Goal: Task Accomplishment & Management: Manage account settings

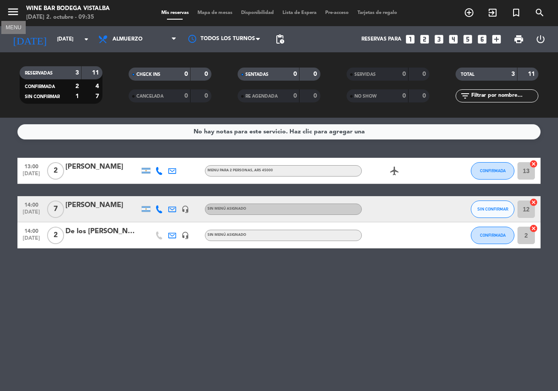
click at [10, 19] on button "menu" at bounding box center [13, 13] width 13 height 16
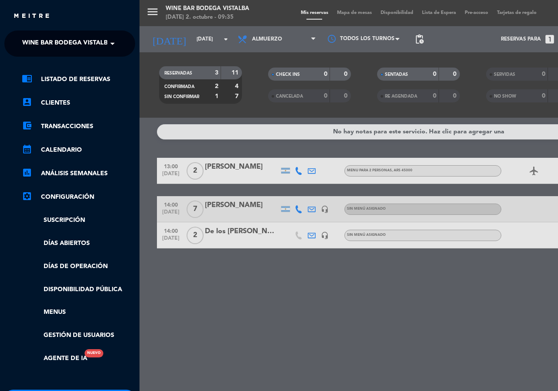
click at [32, 44] on span "Wine Bar Bodega Vistalba" at bounding box center [67, 43] width 90 height 18
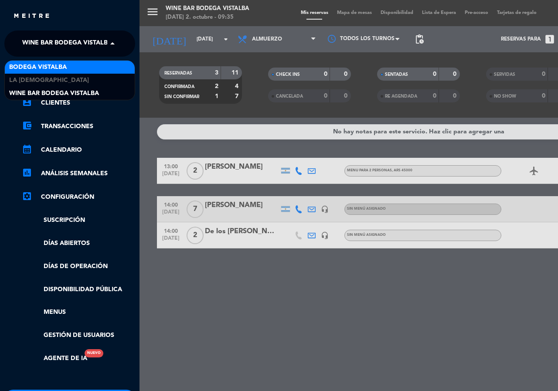
click at [27, 72] on div "BODEGA VISTALBA" at bounding box center [70, 67] width 130 height 13
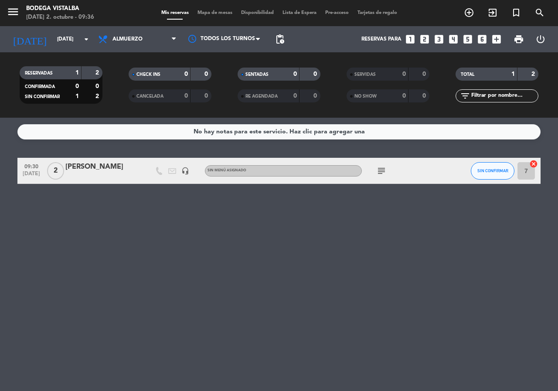
click at [381, 170] on icon "subject" at bounding box center [381, 171] width 10 height 10
click at [338, 311] on div "No hay notas para este servicio. Haz clic para agregar una 09:30 [DATE] 2 [PERS…" at bounding box center [279, 254] width 558 height 273
click at [53, 42] on input "[DATE]" at bounding box center [87, 39] width 69 height 15
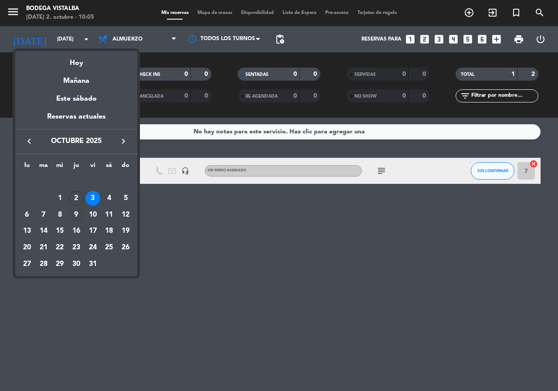
click at [76, 214] on div "9" at bounding box center [76, 214] width 15 height 15
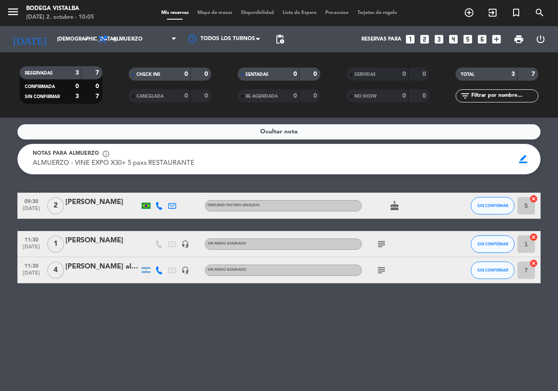
click at [381, 249] on icon "subject" at bounding box center [381, 244] width 10 height 10
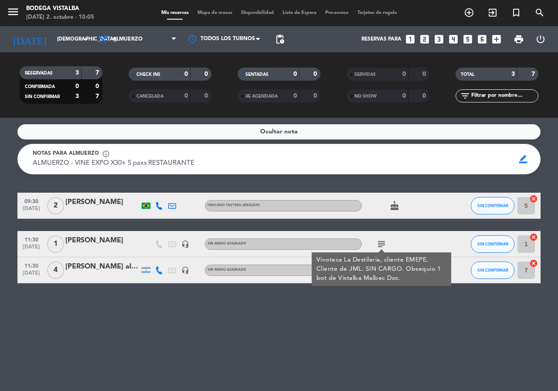
click at [302, 327] on div "Ocultar nota Notas para almuerzo info_outline ALMUERZO - VINE EXPO X30+ 5 paxs …" at bounding box center [279, 254] width 558 height 273
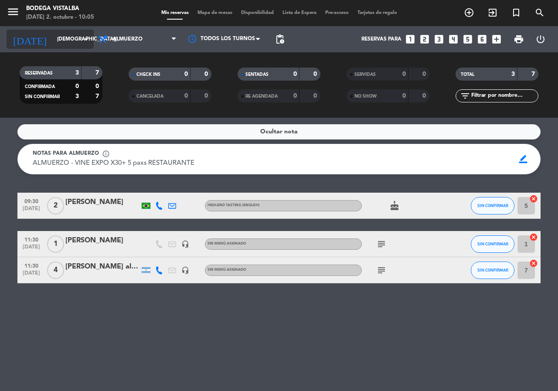
click at [58, 41] on input "[DEMOGRAPHIC_DATA][DATE]" at bounding box center [87, 39] width 69 height 15
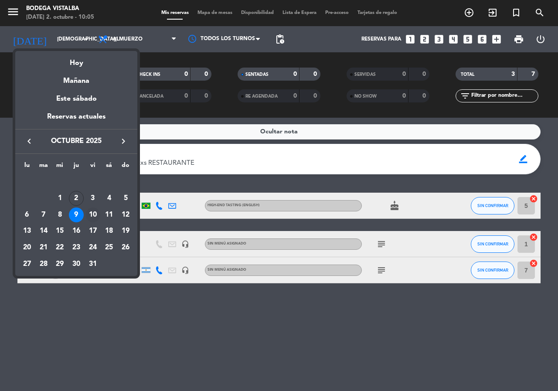
click at [93, 215] on div "10" at bounding box center [92, 214] width 15 height 15
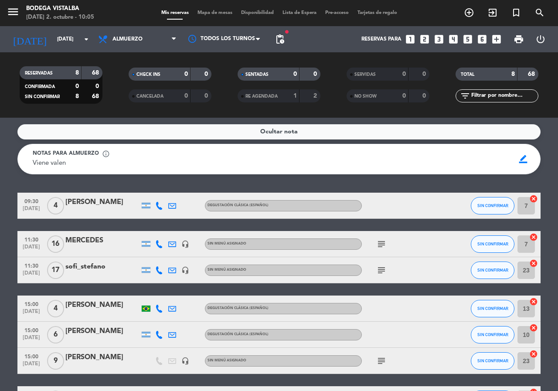
click at [382, 269] on icon "subject" at bounding box center [381, 270] width 10 height 10
click at [384, 243] on icon "subject" at bounding box center [381, 244] width 10 height 10
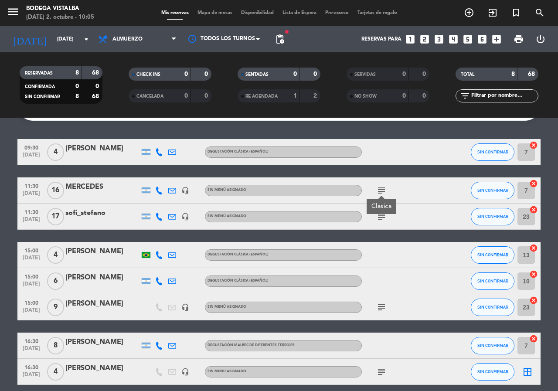
scroll to position [81, 0]
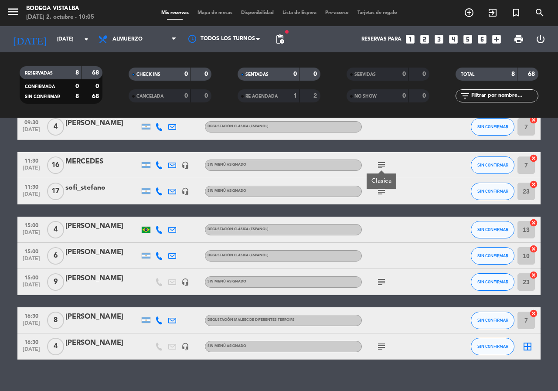
drag, startPoint x: 0, startPoint y: 270, endPoint x: 0, endPoint y: 301, distance: 30.9
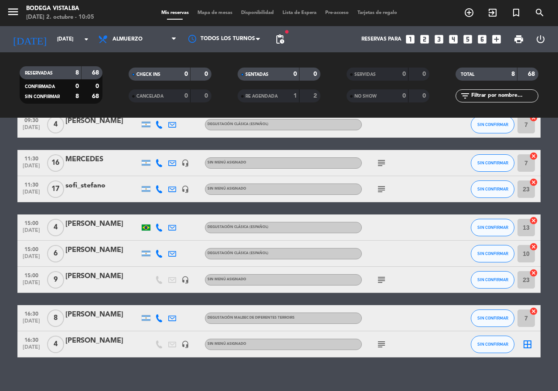
click at [375, 343] on span "subject" at bounding box center [381, 344] width 13 height 10
click at [386, 340] on icon "subject" at bounding box center [381, 344] width 10 height 10
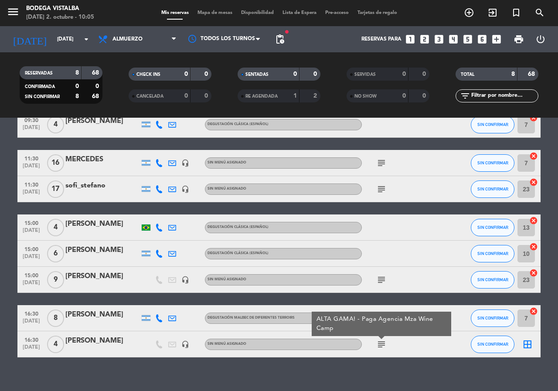
click at [381, 360] on div "Ocultar nota Notas para almuerzo info_outline Viene valen Viene valen border_co…" at bounding box center [279, 254] width 558 height 273
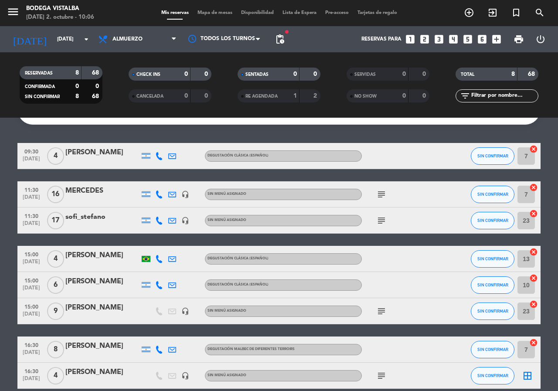
scroll to position [0, 0]
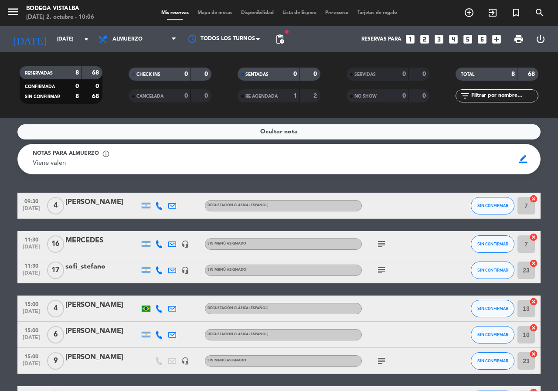
drag, startPoint x: 8, startPoint y: 229, endPoint x: 8, endPoint y: 177, distance: 51.9
click at [62, 32] on input "[DATE]" at bounding box center [87, 39] width 69 height 15
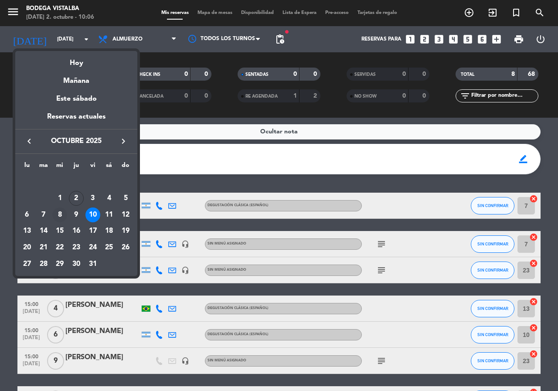
click at [60, 213] on div "8" at bounding box center [59, 214] width 15 height 15
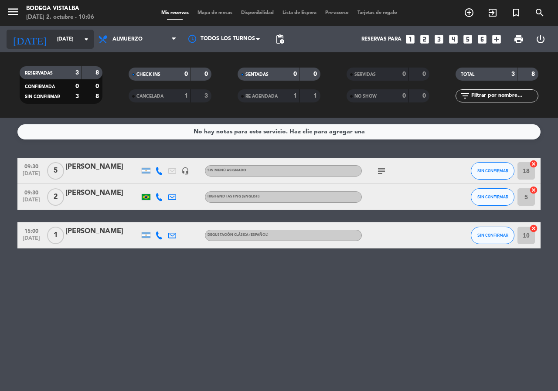
click at [53, 44] on input "[DATE]" at bounding box center [87, 39] width 69 height 15
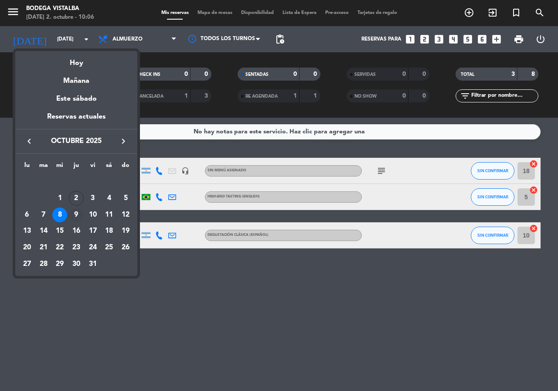
click at [76, 216] on div "9" at bounding box center [76, 214] width 15 height 15
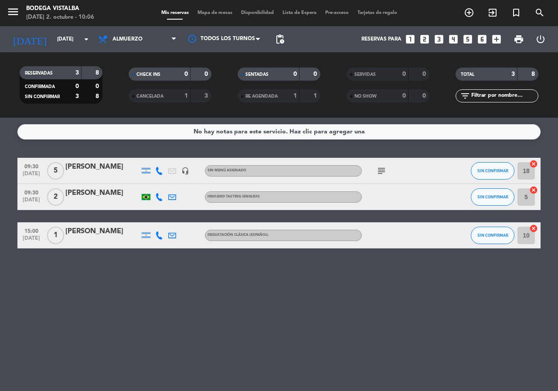
type input "[DEMOGRAPHIC_DATA][DATE]"
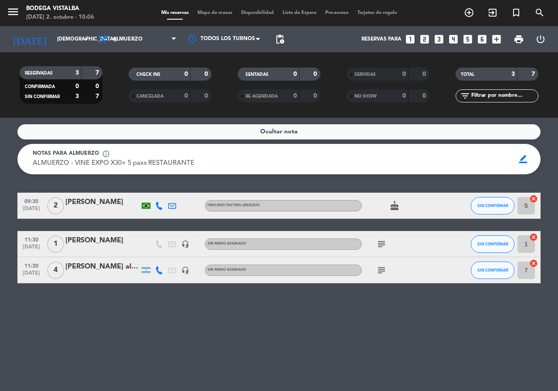
click at [378, 249] on icon "subject" at bounding box center [381, 244] width 10 height 10
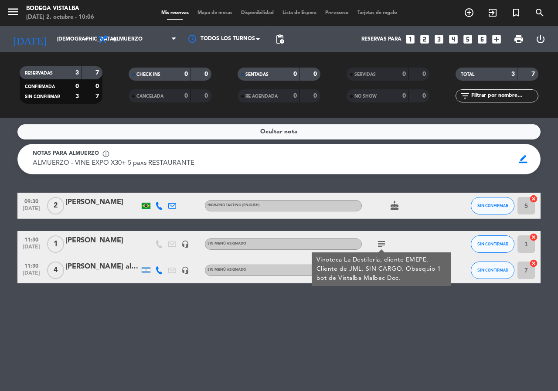
click at [374, 315] on div "Ocultar nota Notas para almuerzo info_outline ALMUERZO - VINE EXPO X30+ 5 paxs …" at bounding box center [279, 254] width 558 height 273
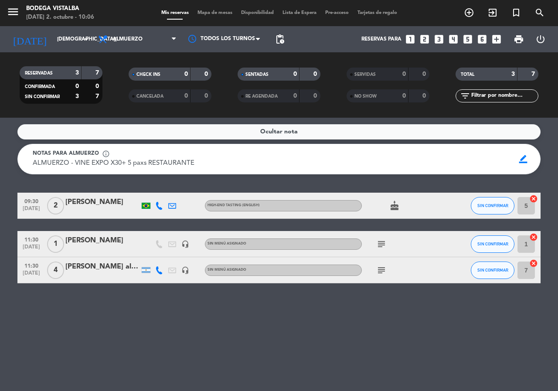
click at [380, 283] on div "subject" at bounding box center [401, 270] width 78 height 26
click at [380, 275] on icon "subject" at bounding box center [381, 270] width 10 height 10
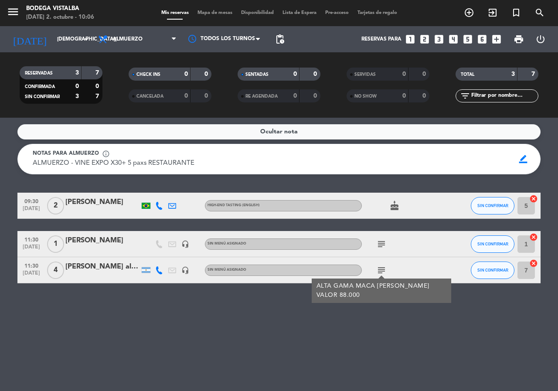
click at [369, 347] on div "Ocultar nota Notas para almuerzo info_outline ALMUERZO - VINE EXPO X30+ 5 paxs …" at bounding box center [279, 254] width 558 height 273
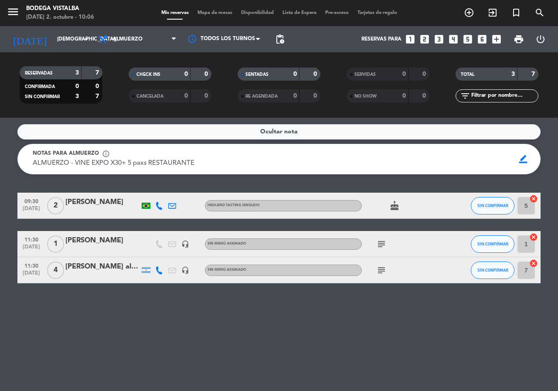
click at [355, 346] on div "Ocultar nota Notas para almuerzo info_outline ALMUERZO - VINE EXPO X30+ 5 paxs …" at bounding box center [279, 254] width 558 height 273
click at [380, 275] on icon "subject" at bounding box center [381, 270] width 10 height 10
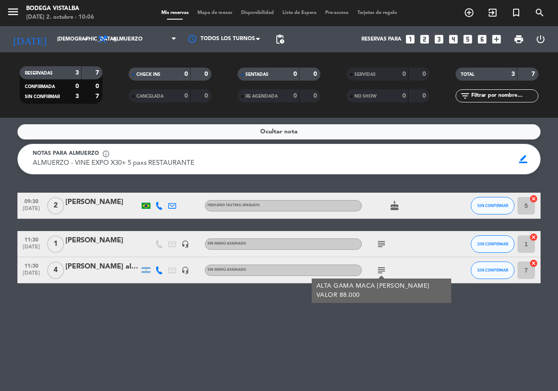
click at [260, 340] on div "Ocultar nota Notas para almuerzo info_outline ALMUERZO - VINE EXPO X30+ 5 paxs …" at bounding box center [279, 254] width 558 height 273
